Goal: Use online tool/utility: Utilize a website feature to perform a specific function

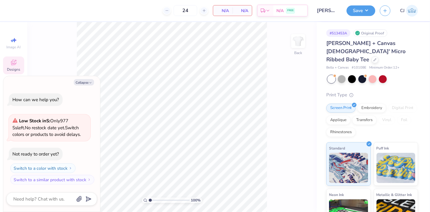
click at [14, 63] on icon at bounding box center [13, 62] width 7 height 7
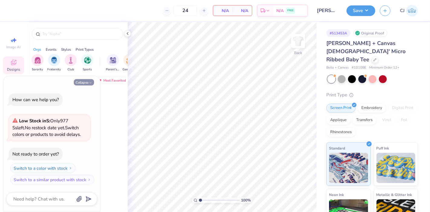
click at [87, 85] on button "Collapse" at bounding box center [84, 82] width 20 height 6
type textarea "x"
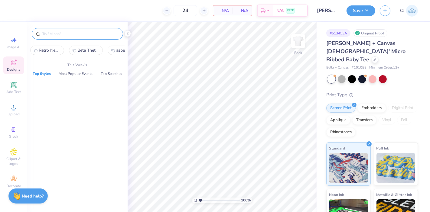
click at [60, 34] on input "text" at bounding box center [80, 34] width 77 height 6
paste input "Colorful 90s Text and Happy Face"
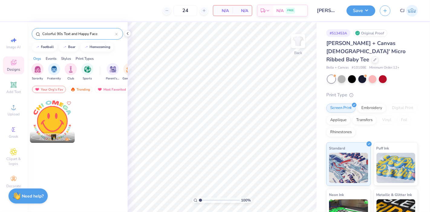
type input "Colorful 90s Text and Happy Face"
click at [56, 126] on div at bounding box center [52, 120] width 45 height 45
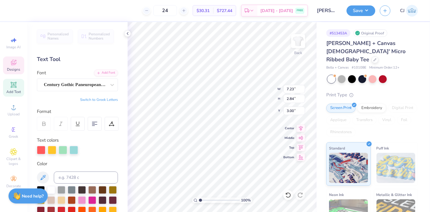
scroll to position [5, 1]
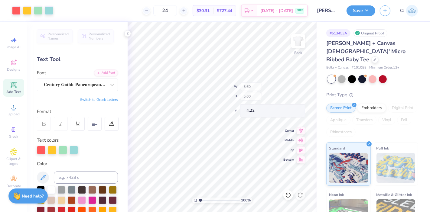
type input "5.60"
type input "4.22"
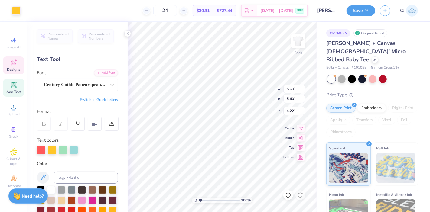
type input "5.60"
type input "4.22"
type input "7.23"
type input "2.84"
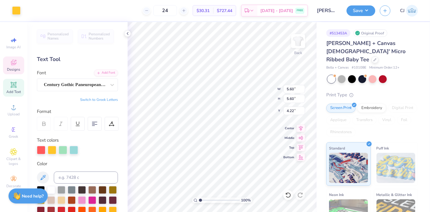
type input "3.00"
type textarea "Zeta Tau Alpha"
